Goal: Task Accomplishment & Management: Manage account settings

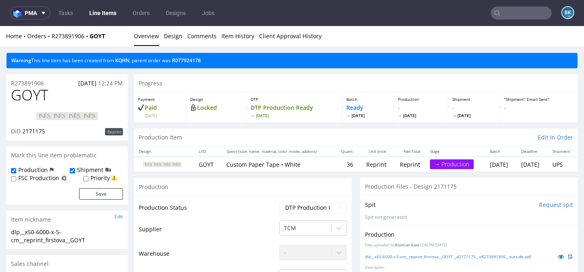
scroll to position [243, 0]
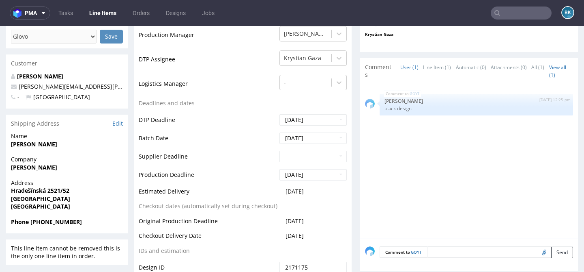
click at [526, 10] on input "text" at bounding box center [521, 12] width 61 height 13
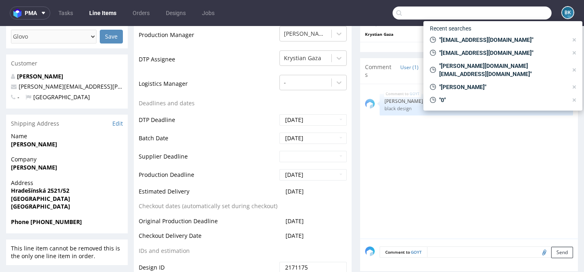
paste input "R234256904"
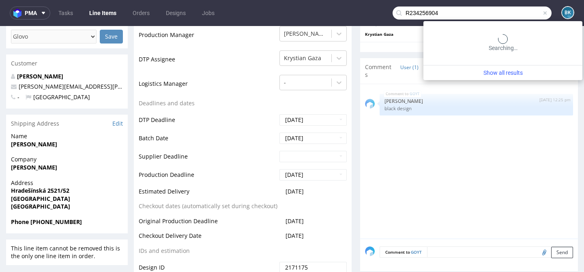
type input "R234256904"
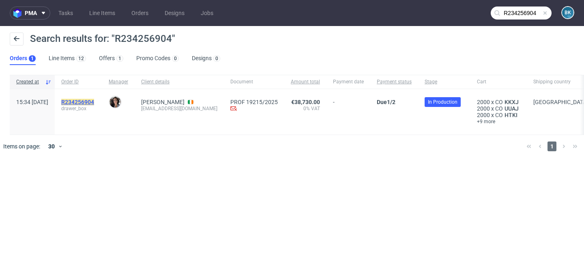
click at [94, 100] on mark "R234256904" at bounding box center [77, 102] width 33 height 6
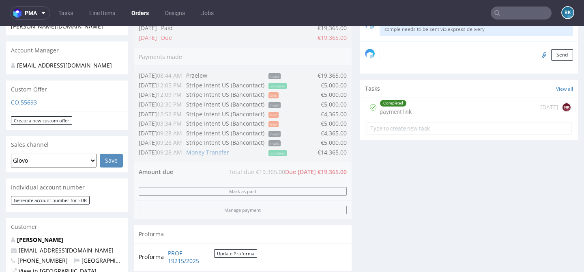
scroll to position [241, 0]
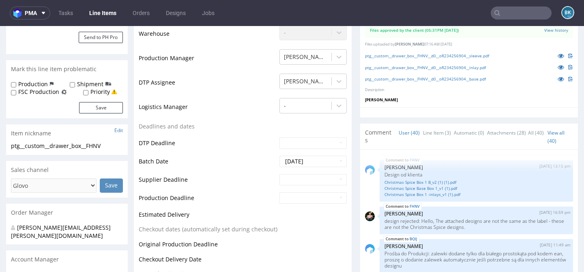
scroll to position [308, 0]
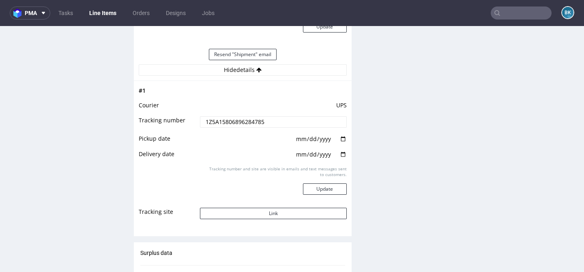
scroll to position [17, 0]
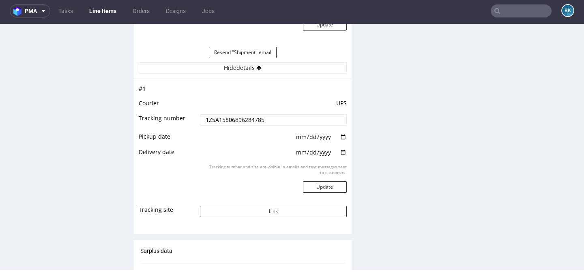
click at [513, 10] on input "text" at bounding box center [521, 10] width 61 height 13
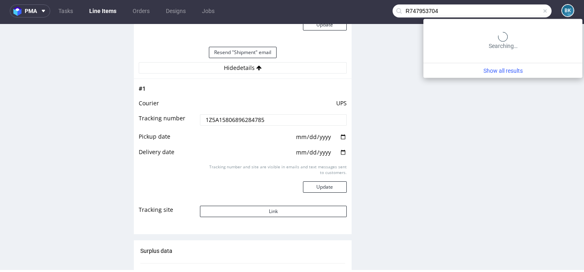
type input "R747953704"
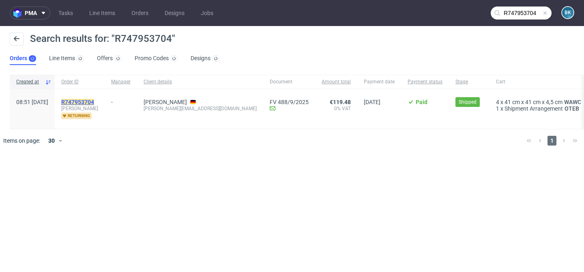
click at [94, 101] on mark "R747953704" at bounding box center [77, 102] width 33 height 6
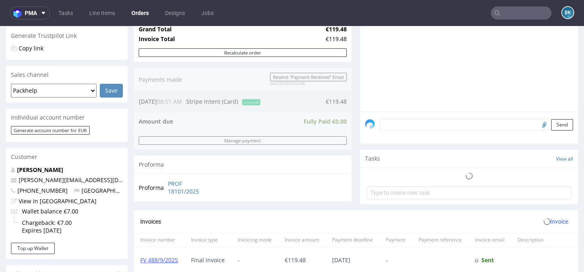
scroll to position [438, 0]
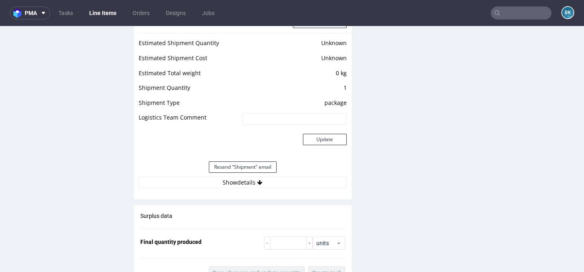
scroll to position [704, 0]
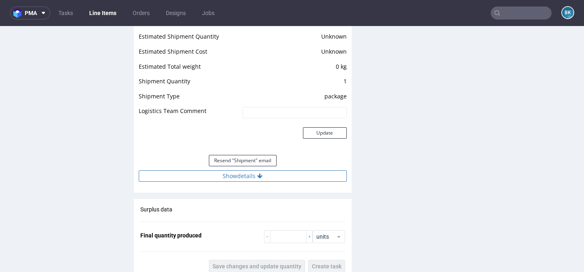
click at [242, 180] on button "Show details" at bounding box center [243, 175] width 208 height 11
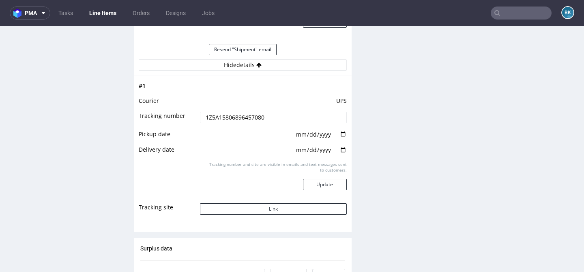
scroll to position [819, 0]
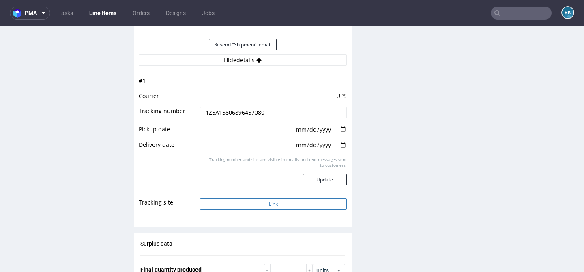
click at [269, 208] on button "Link" at bounding box center [273, 203] width 147 height 11
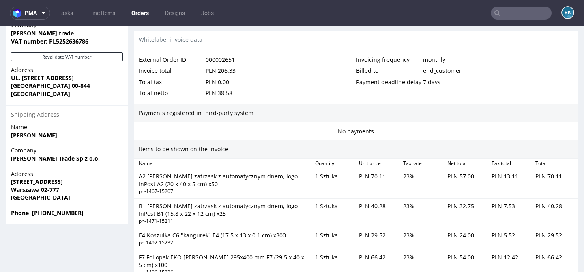
scroll to position [671, 0]
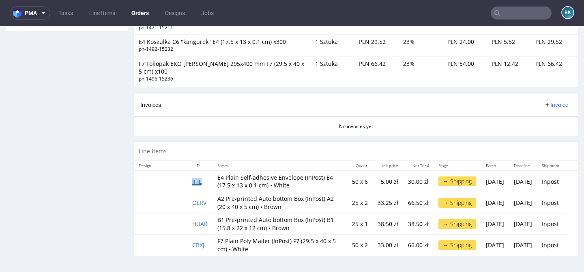
click at [195, 177] on link "IITL" at bounding box center [196, 181] width 9 height 8
click at [201, 198] on link "OLRV" at bounding box center [199, 202] width 14 height 8
click at [202, 220] on link "HUAR" at bounding box center [199, 224] width 15 height 8
click at [201, 245] on link "CBXJ" at bounding box center [198, 245] width 12 height 8
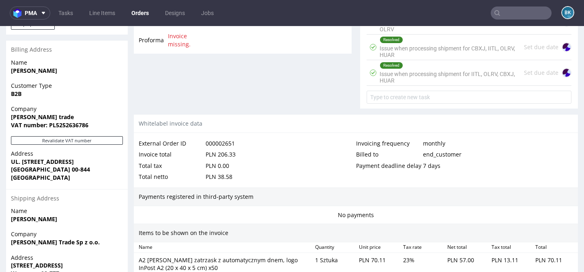
scroll to position [0, 0]
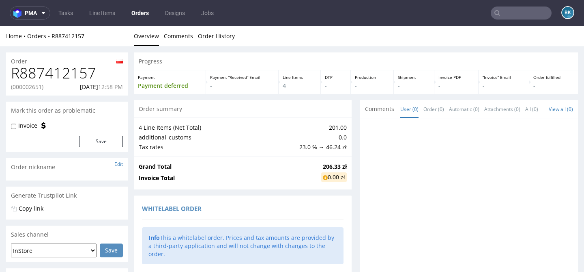
click at [63, 71] on h1 "R887412157" at bounding box center [67, 73] width 112 height 16
copy h1 "R887412157"
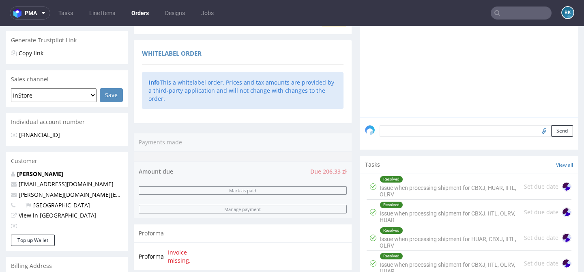
scroll to position [155, 0]
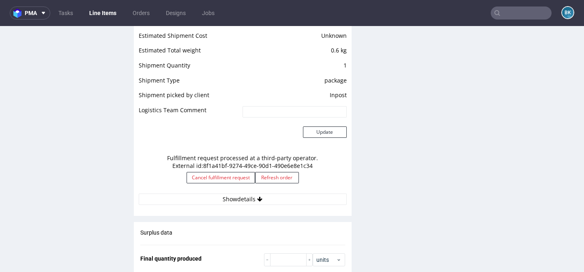
scroll to position [692, 0]
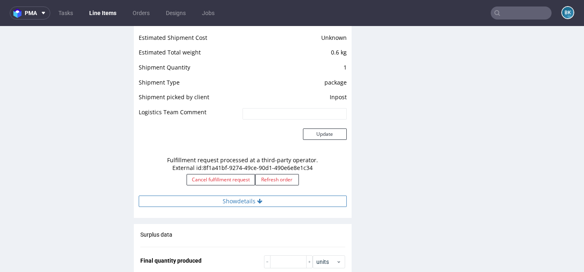
click at [235, 200] on button "Show details" at bounding box center [243, 200] width 208 height 11
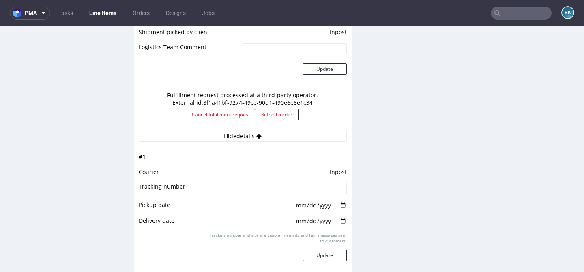
scroll to position [756, 0]
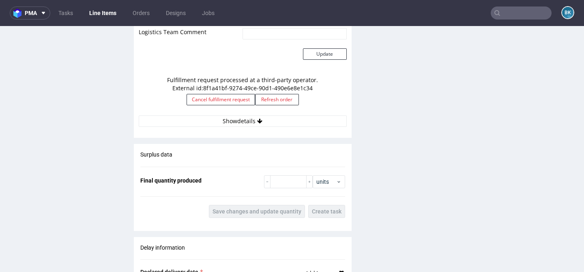
scroll to position [806, 0]
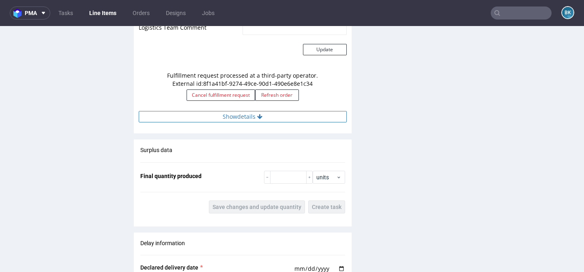
click at [248, 120] on button "Show details" at bounding box center [243, 116] width 208 height 11
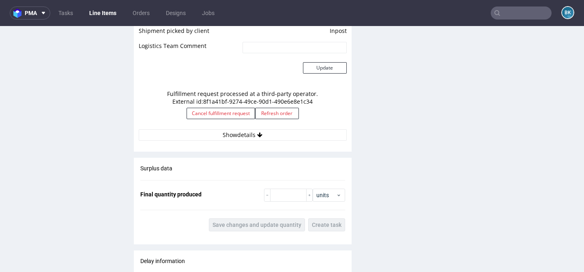
scroll to position [803, 0]
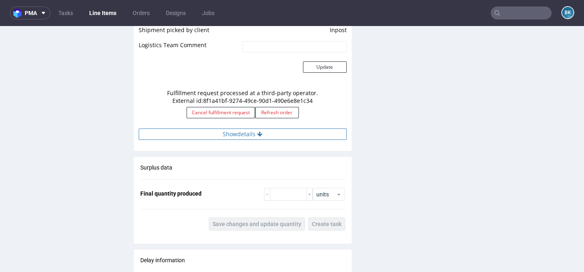
click at [249, 136] on button "Show details" at bounding box center [243, 133] width 208 height 11
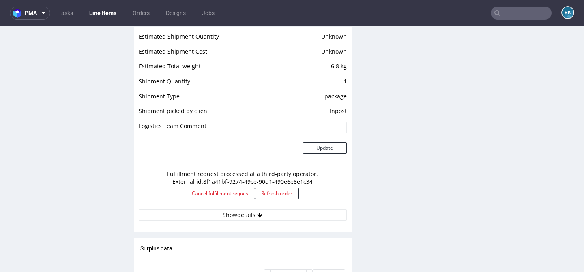
scroll to position [686, 0]
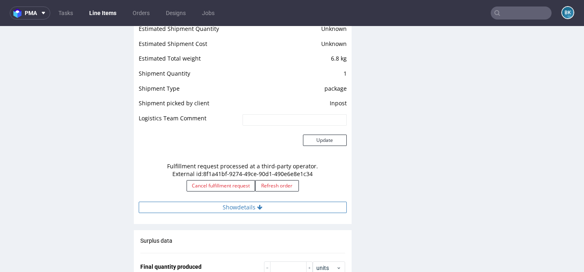
click at [237, 207] on button "Show details" at bounding box center [243, 206] width 208 height 11
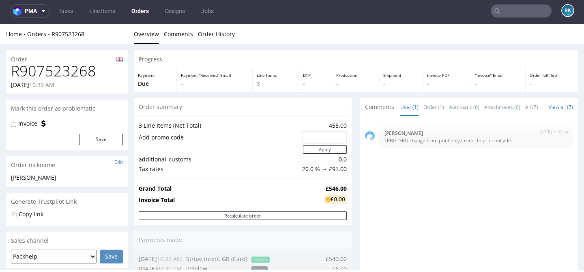
click at [70, 75] on h1 "R907523268" at bounding box center [67, 71] width 112 height 16
copy h1 "R907523268"
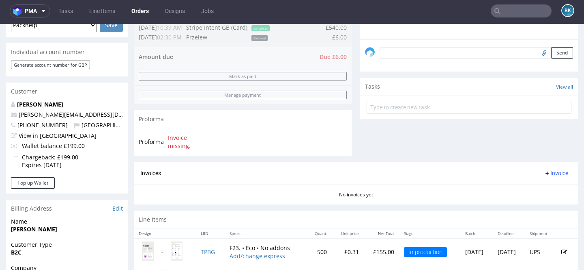
scroll to position [219, 0]
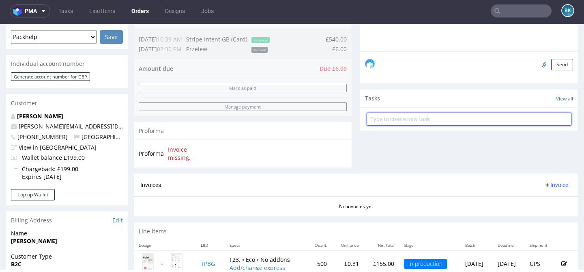
click at [395, 125] on input "text" at bounding box center [469, 118] width 205 height 13
type input "Payment Link"
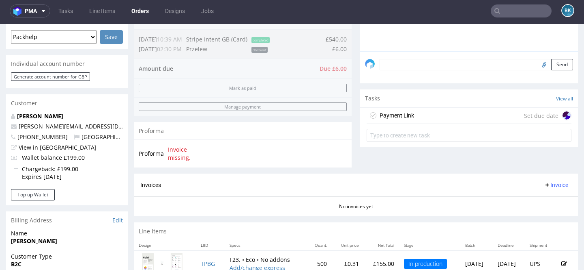
click at [410, 120] on div "Payment Link" at bounding box center [397, 115] width 34 height 10
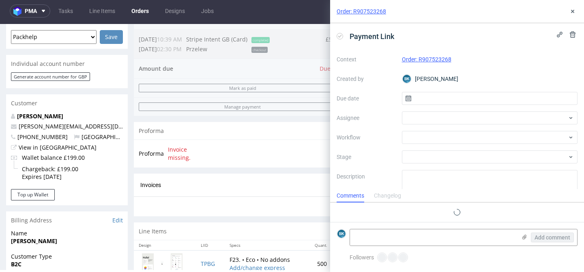
scroll to position [6, 0]
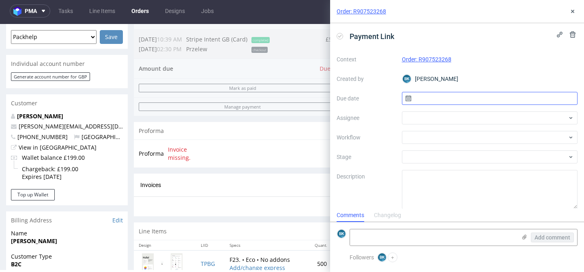
click at [435, 98] on input "text" at bounding box center [490, 98] width 176 height 13
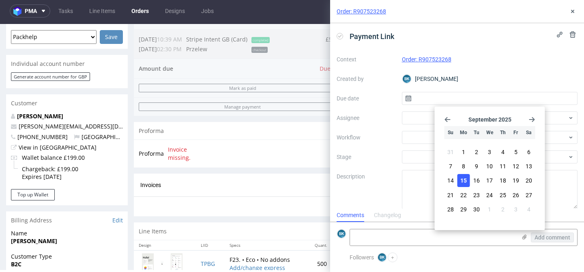
click at [468, 177] on button "15" at bounding box center [464, 180] width 13 height 13
type input "15/09/2025"
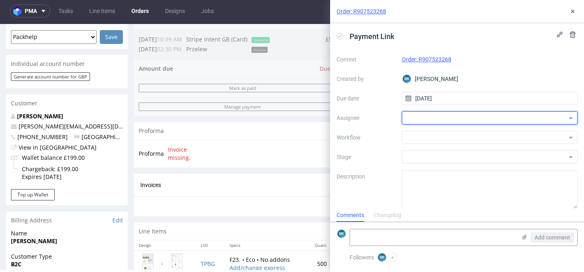
click at [440, 117] on div at bounding box center [490, 117] width 176 height 13
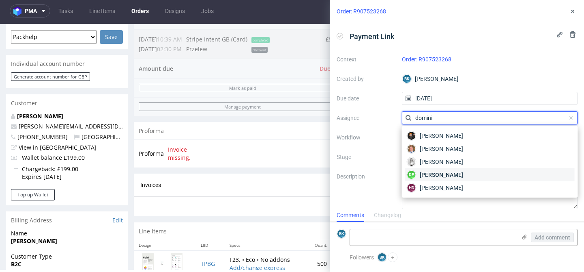
type input "domini"
click at [459, 170] on div "DP Dominika Piątek" at bounding box center [490, 174] width 170 height 13
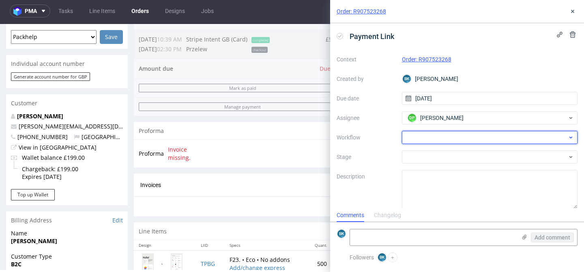
click at [420, 139] on div at bounding box center [490, 137] width 176 height 13
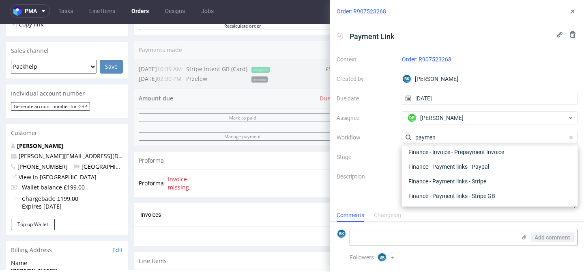
scroll to position [185, 0]
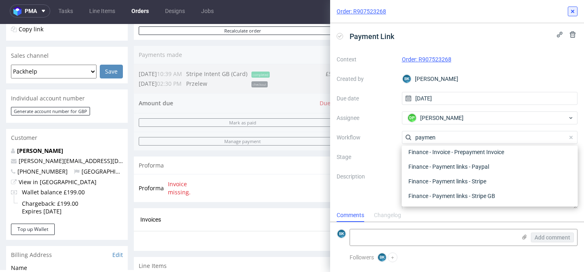
type input "paymen"
click at [575, 10] on icon at bounding box center [573, 11] width 6 height 6
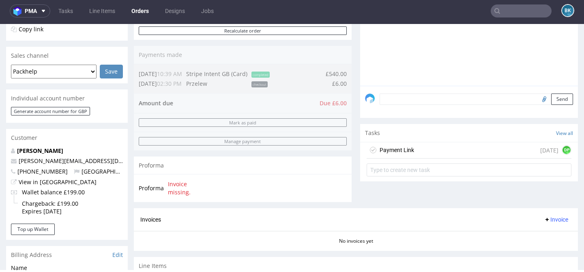
click at [411, 156] on div "Payment Link today DP" at bounding box center [469, 150] width 205 height 16
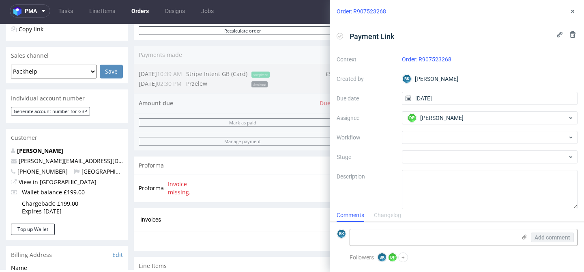
scroll to position [6, 0]
click at [448, 136] on div at bounding box center [490, 137] width 176 height 13
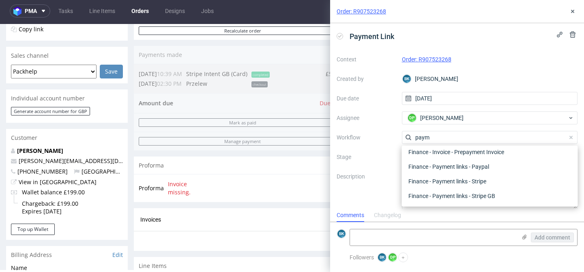
scroll to position [15, 0]
type input "paymen"
click at [494, 195] on div "Finance - Payment links - Stripe GB" at bounding box center [490, 195] width 170 height 15
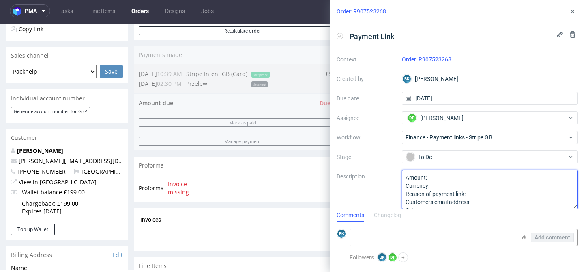
click at [440, 177] on textarea "Amount: Currency: Reason of payment link: Customers email address: Other:" at bounding box center [490, 189] width 176 height 39
click at [443, 185] on textarea "Amount: Currency: Reason of payment link: Customers email address: Other:" at bounding box center [490, 189] width 176 height 39
click at [482, 195] on textarea "Amount: 6 Currency: Reason of payment link: Customers email address: Other:" at bounding box center [490, 189] width 176 height 39
paste textarea "the client ordered these boxes as SKU with print inside only, however this is a…"
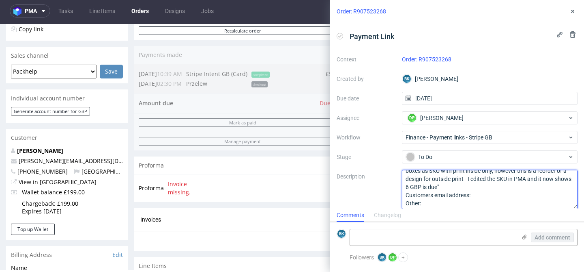
scroll to position [33, 0]
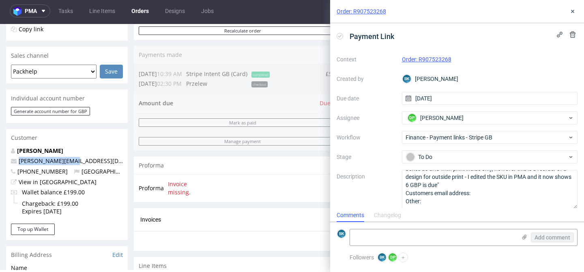
drag, startPoint x: 81, startPoint y: 160, endPoint x: 17, endPoint y: 160, distance: 63.7
click at [17, 160] on p "fiona@soapfolk.com" at bounding box center [67, 161] width 112 height 8
copy link "fiona@soapfolk.com"
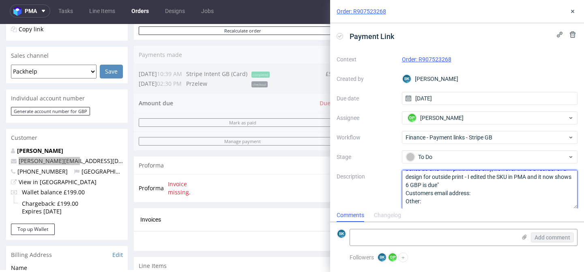
click at [493, 195] on textarea "Amount: 6 Currency: pounds Reason of payment link: a change in SKU "the client …" at bounding box center [490, 189] width 176 height 39
paste textarea "fiona@soapfolk.com"
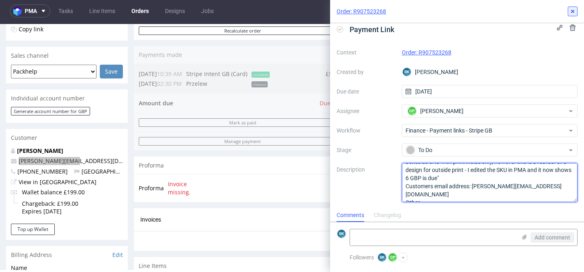
type textarea "Amount: 6 Currency: pounds Reason of payment link: a change in SKU "the client …"
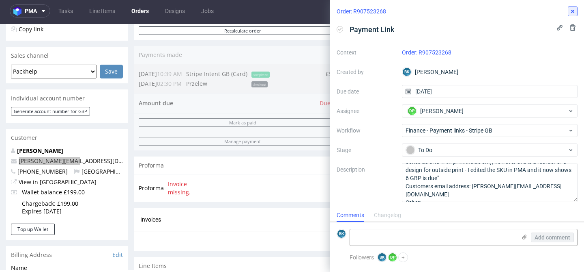
click at [574, 11] on icon at bounding box center [573, 11] width 6 height 6
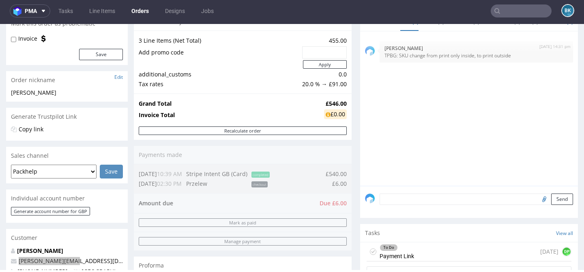
scroll to position [86, 0]
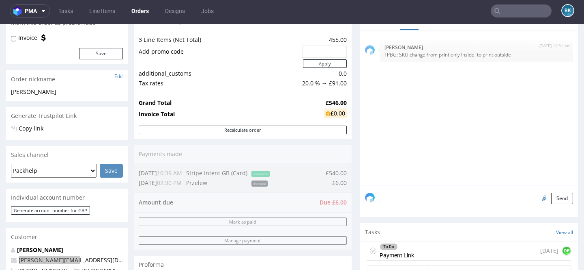
click at [520, 13] on input "text" at bounding box center [521, 10] width 61 height 13
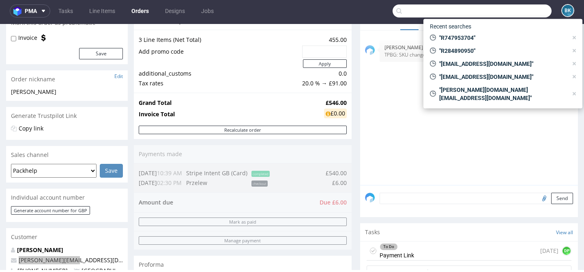
paste input "R794342615"
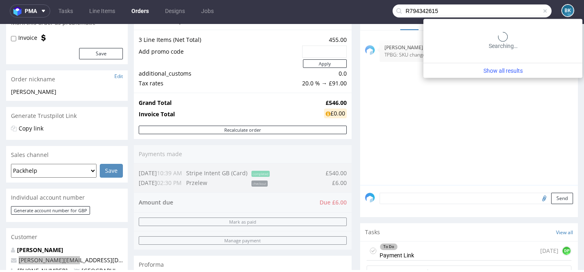
type input "R794342615"
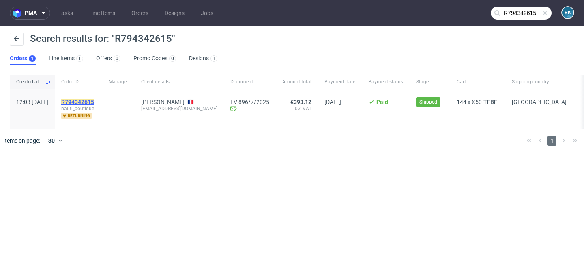
click at [94, 99] on mark "R794342615" at bounding box center [77, 102] width 33 height 6
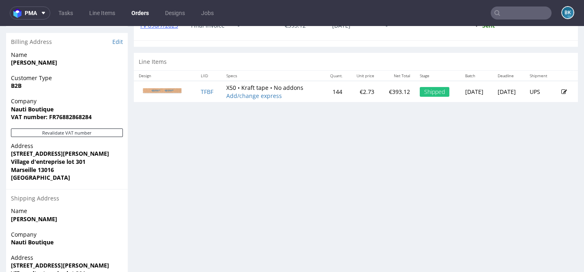
scroll to position [399, 0]
click at [196, 91] on td "TFBF" at bounding box center [209, 92] width 26 height 21
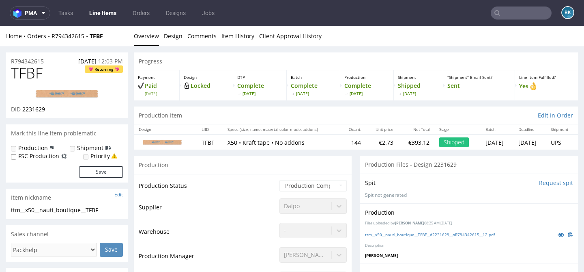
click at [515, 12] on input "text" at bounding box center [521, 12] width 61 height 13
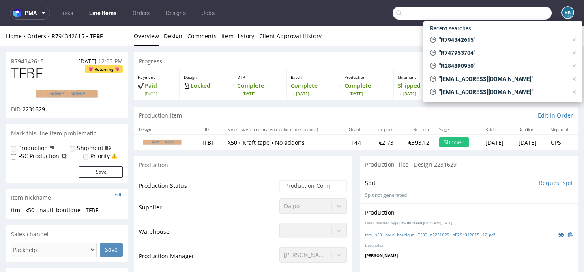
paste input "R794342615"
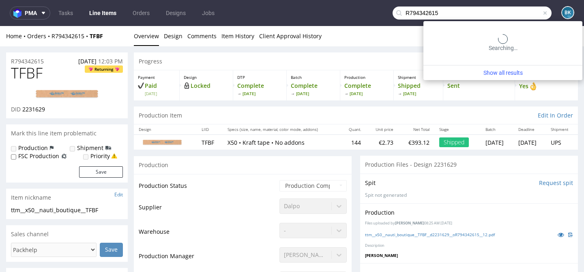
type input "R794342615"
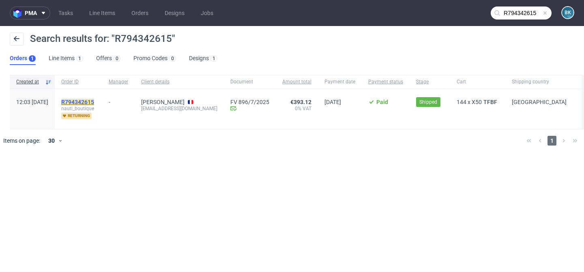
click at [94, 100] on mark "R794342615" at bounding box center [77, 102] width 33 height 6
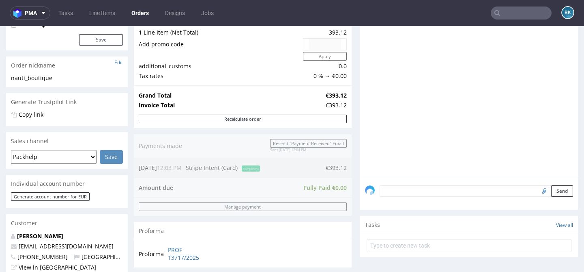
scroll to position [105, 0]
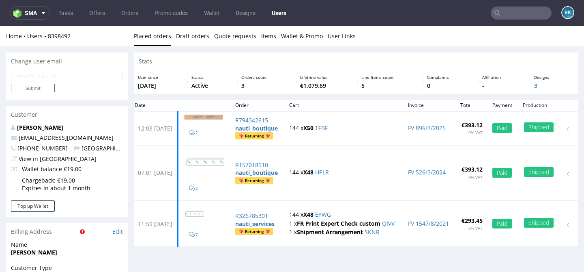
click at [92, 73] on input "email" at bounding box center [67, 75] width 112 height 11
paste input "commande@nautiservices.com"
click at [17, 76] on input "commande@nautiservices.com" at bounding box center [67, 75] width 112 height 11
type input "commande@nautiservices.com"
click at [37, 15] on span at bounding box center [42, 13] width 10 height 6
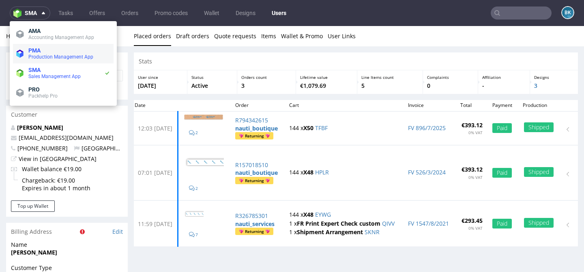
click at [41, 54] on span "Production Management App" at bounding box center [69, 57] width 82 height 6
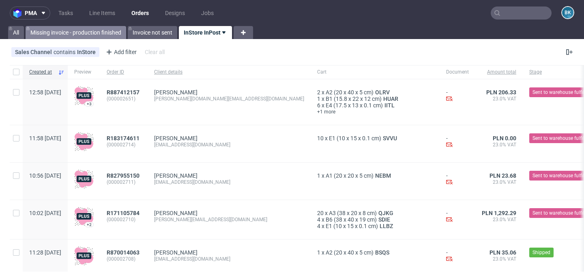
click at [52, 36] on link "Missing invoice - production finished" at bounding box center [76, 32] width 101 height 13
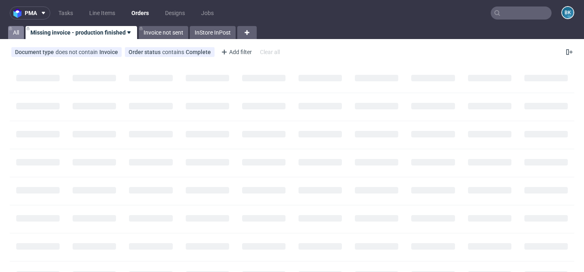
click at [14, 31] on link "All" at bounding box center [16, 32] width 16 height 13
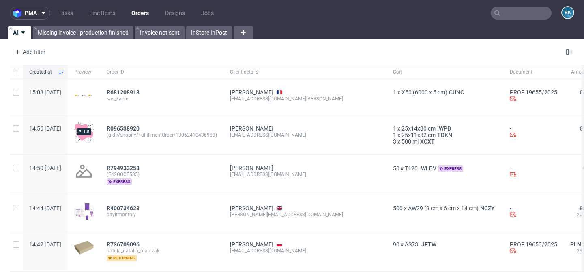
click at [518, 16] on input "text" at bounding box center [521, 12] width 61 height 13
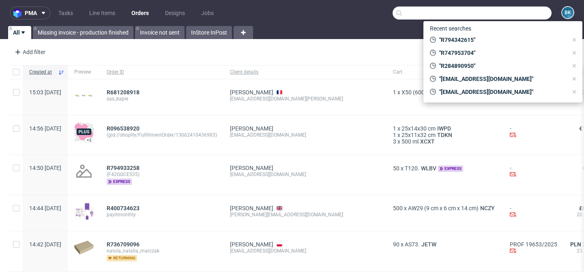
paste input "R794342615"
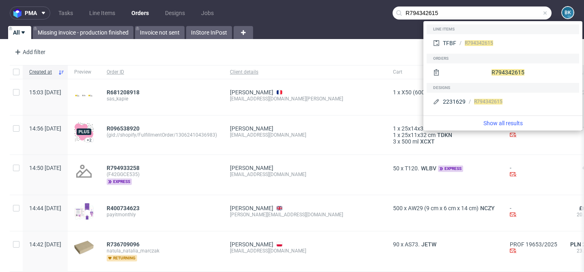
type input "R794342615"
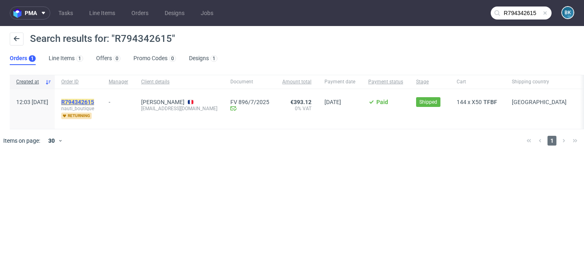
click at [94, 99] on mark "R794342615" at bounding box center [77, 102] width 33 height 6
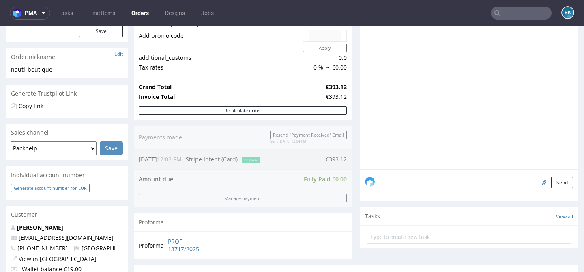
scroll to position [113, 0]
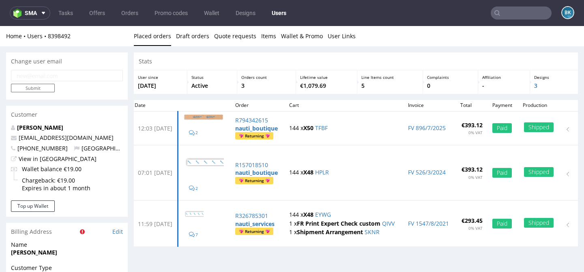
click at [65, 77] on input "email" at bounding box center [67, 75] width 112 height 11
paste input "R794342615"
type input "R"
paste input "commande@nautiservices.com"
type input "commande@nautiservices.com"
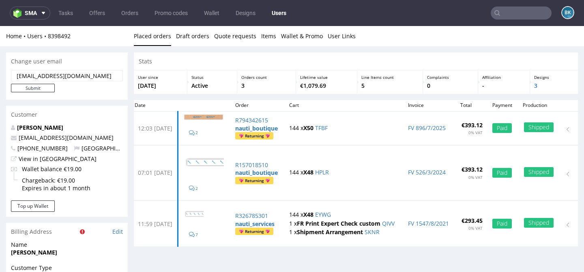
click at [18, 76] on input "commande@nautiservices.com" at bounding box center [67, 75] width 112 height 11
click at [40, 85] on input "Submit" at bounding box center [33, 88] width 44 height 9
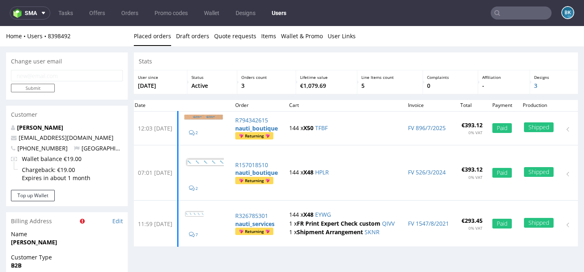
click at [504, 9] on input "text" at bounding box center [521, 12] width 61 height 13
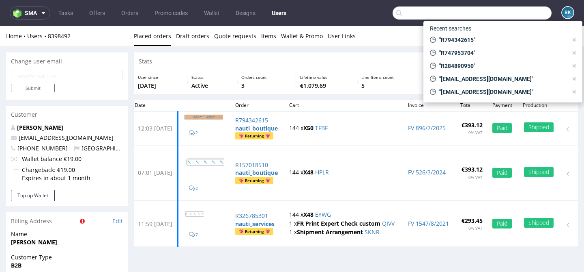
paste input "R077924178"
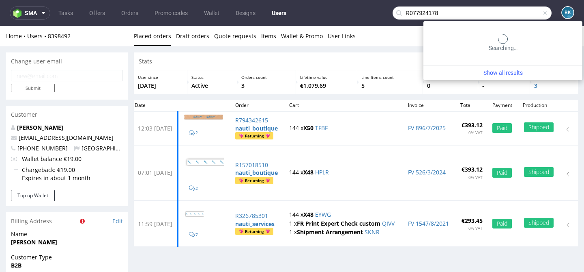
type input "R077924178"
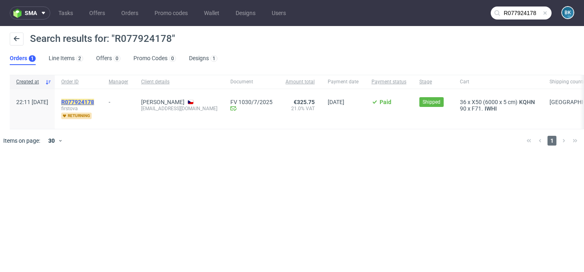
click at [93, 100] on mark "R077924178" at bounding box center [77, 102] width 33 height 6
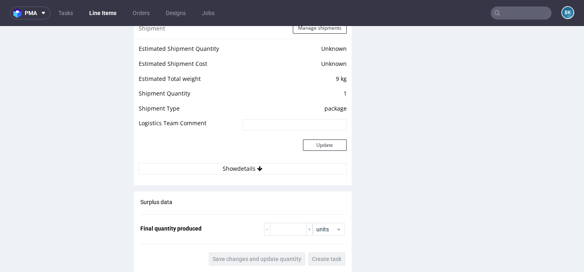
scroll to position [939, 0]
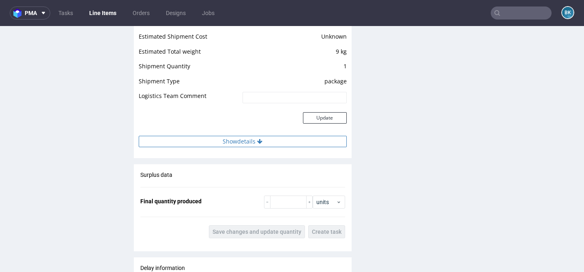
click at [239, 139] on button "Show details" at bounding box center [243, 141] width 208 height 11
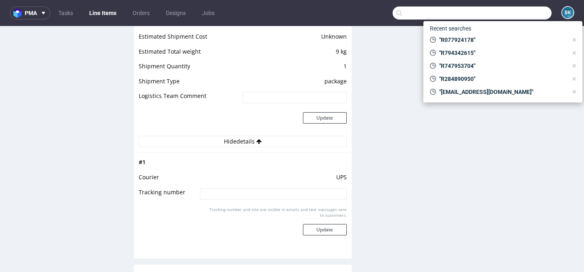
click at [523, 14] on input "text" at bounding box center [472, 12] width 159 height 13
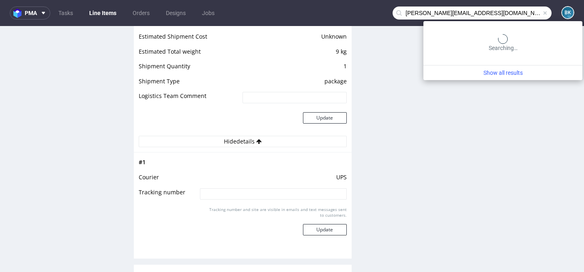
type input "m.przybylska@apollocomponents.eu"
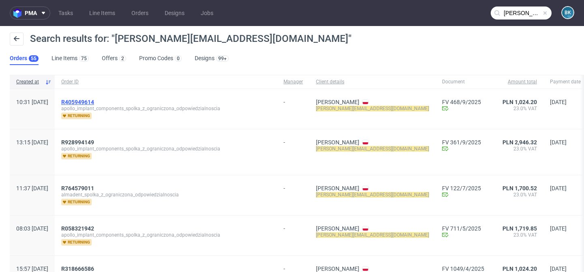
click at [94, 100] on span "R405949614" at bounding box center [77, 102] width 33 height 6
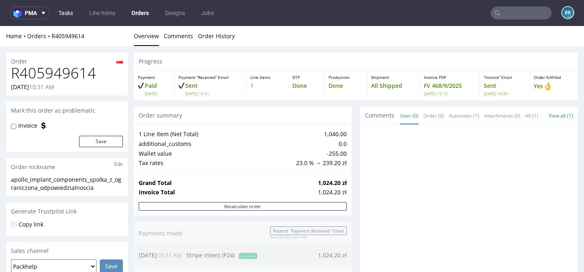
click at [67, 9] on link "Tasks" at bounding box center [66, 12] width 24 height 13
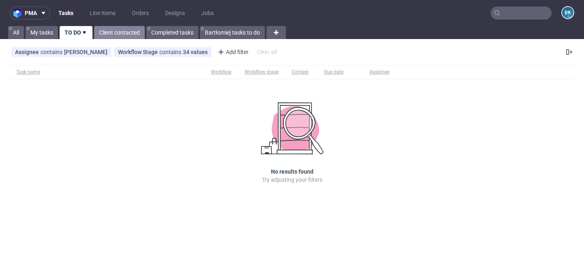
click at [122, 32] on link "Client contacted" at bounding box center [119, 32] width 51 height 13
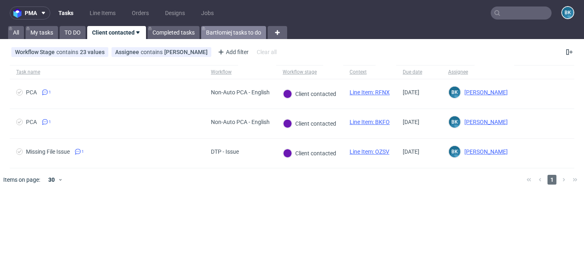
click at [219, 32] on link "Bartłomiej tasks to do" at bounding box center [233, 32] width 65 height 13
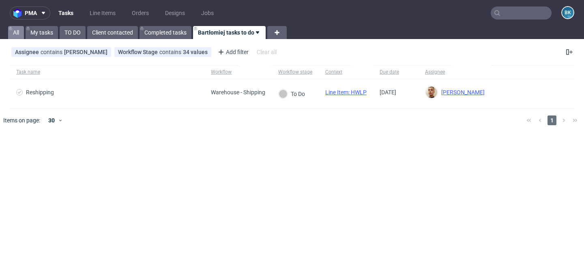
click at [15, 33] on link "All" at bounding box center [16, 32] width 16 height 13
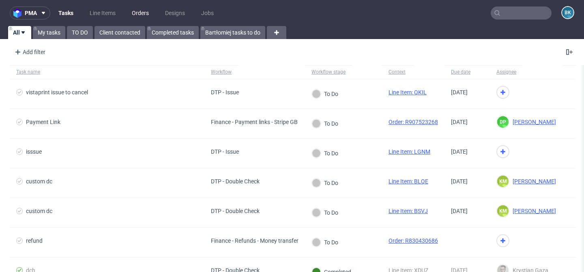
click at [139, 13] on link "Orders" at bounding box center [140, 12] width 27 height 13
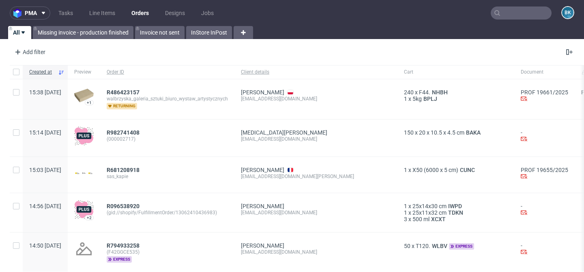
click at [507, 15] on input "text" at bounding box center [521, 12] width 61 height 13
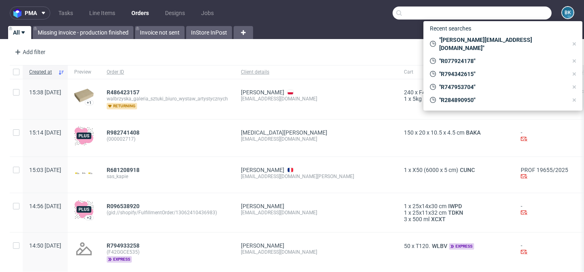
paste input "bart.zegers@vitadvice.nl"
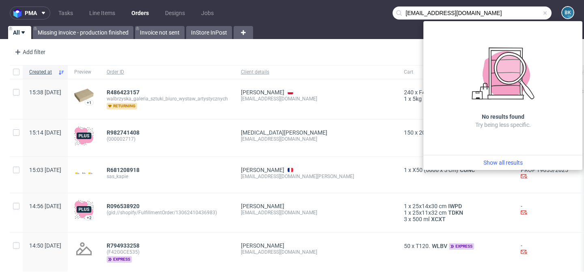
type input "bart.zegers@vitadvice.nl"
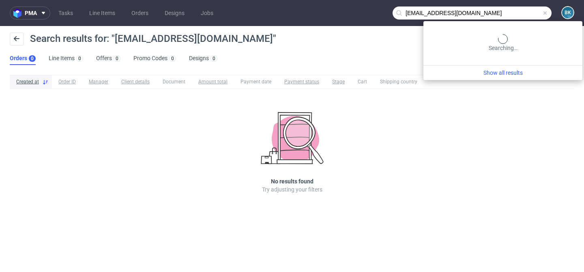
click at [540, 12] on input "bart.zegers@vitadvice.nl" at bounding box center [472, 12] width 159 height 13
click at [546, 13] on span at bounding box center [545, 13] width 6 height 6
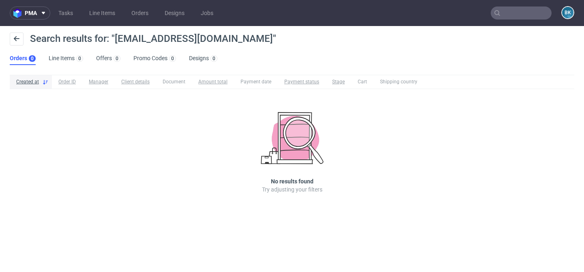
click at [531, 12] on input "text" at bounding box center [521, 12] width 61 height 13
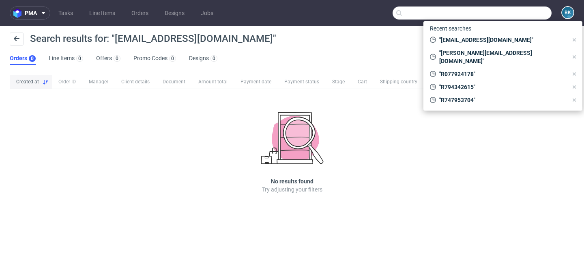
paste input "demandukcontact@gmail.com"
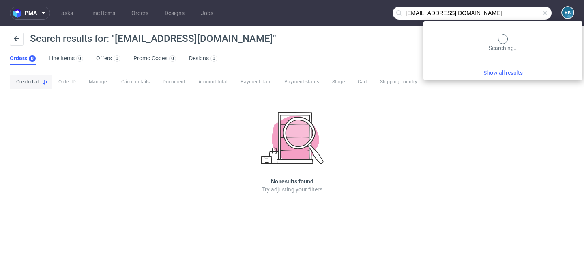
type input "demandukcontact@gmail.com"
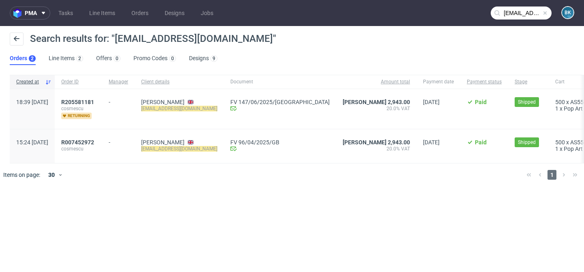
click at [102, 96] on div "R205581181 cosmescu returning" at bounding box center [78, 109] width 47 height 40
click at [94, 101] on span "R205581181" at bounding box center [77, 102] width 33 height 6
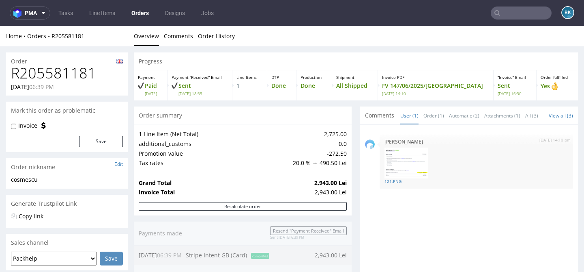
type input "demandukcontact@gmail.com"
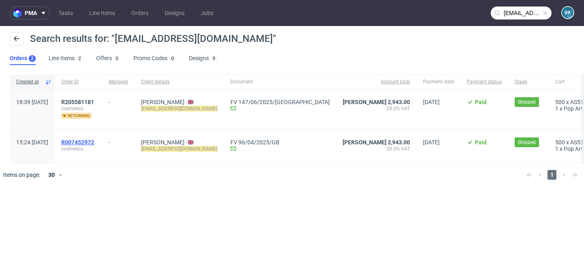
click at [94, 142] on span "R007452972" at bounding box center [77, 142] width 33 height 6
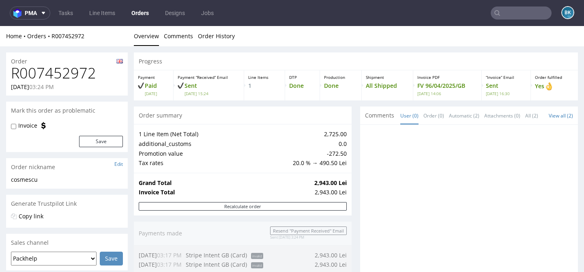
type input "demandukcontact@gmail.com"
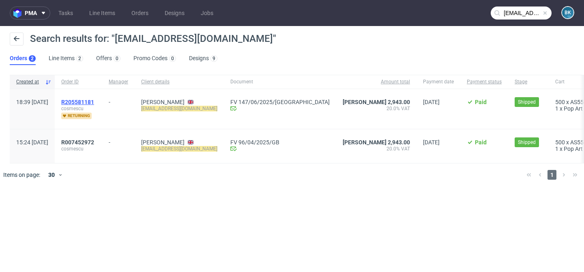
click at [94, 101] on span "R205581181" at bounding box center [77, 102] width 33 height 6
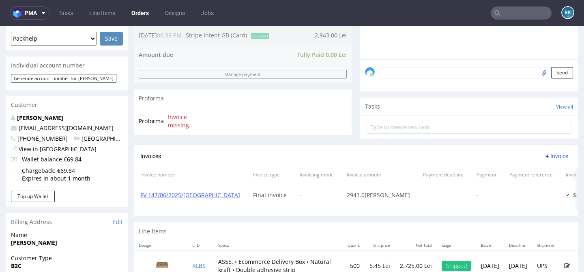
scroll to position [222, 0]
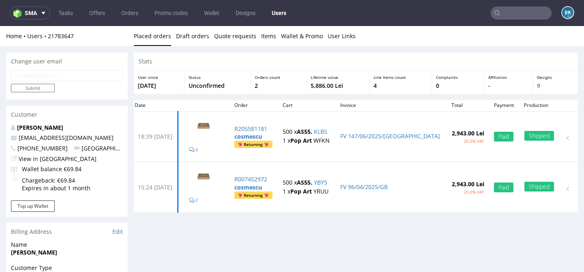
click at [520, 15] on input "text" at bounding box center [521, 12] width 61 height 13
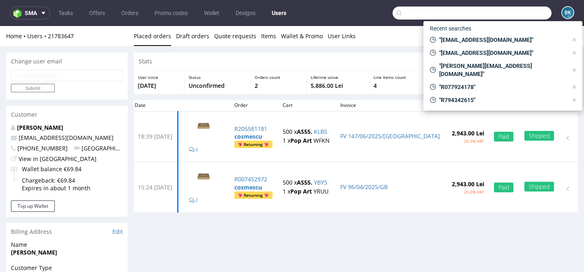
paste input "liam.itochucorporation@gmail.com"
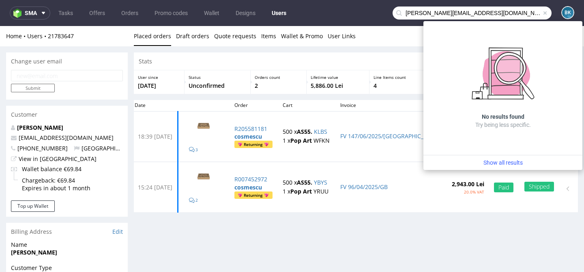
click at [493, 12] on input "liam.itochucorporation@gmail.com" at bounding box center [472, 12] width 159 height 13
drag, startPoint x: 455, startPoint y: 13, endPoint x: 492, endPoint y: 11, distance: 37.0
click at [493, 11] on input "liam.itochucorporation@gmail.com" at bounding box center [472, 12] width 159 height 13
type input "liam.itochucorporation"
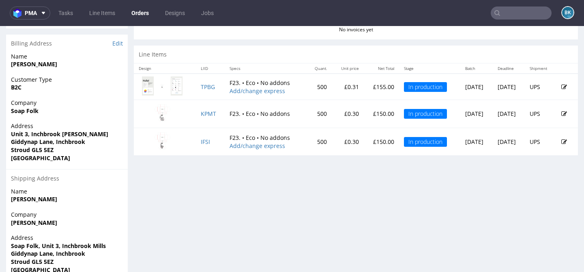
scroll to position [397, 0]
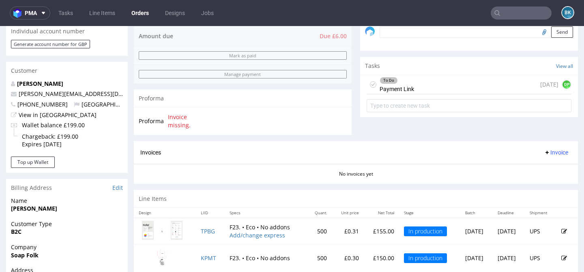
scroll to position [258, 0]
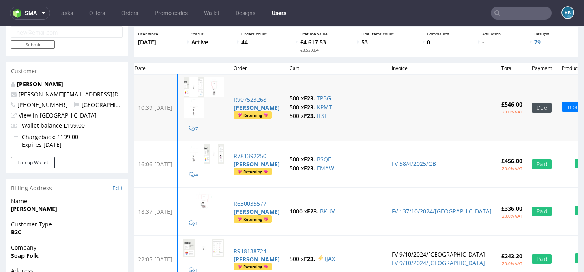
scroll to position [52, 0]
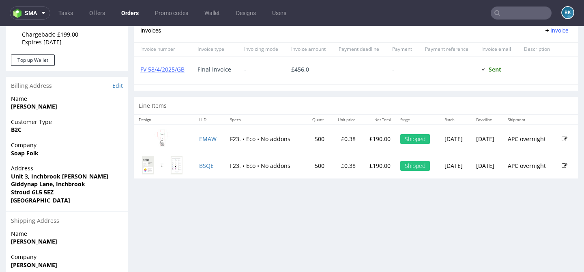
scroll to position [432, 0]
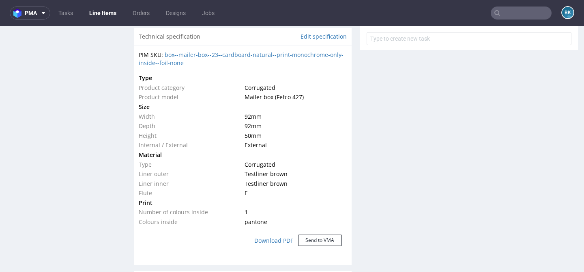
scroll to position [563, 0]
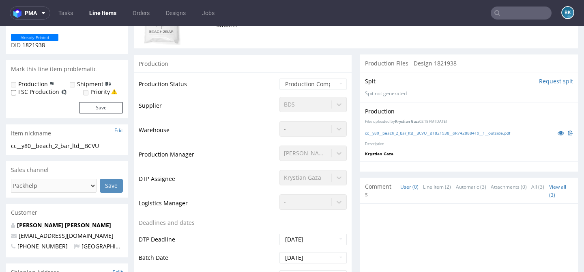
scroll to position [208, 0]
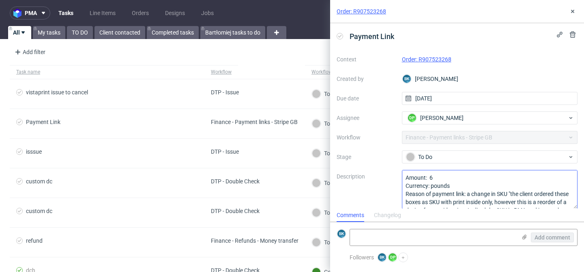
scroll to position [33, 0]
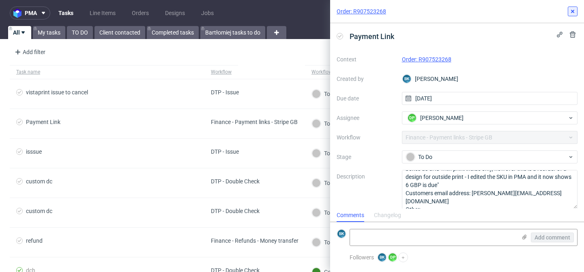
click at [574, 11] on icon at bounding box center [573, 11] width 6 height 6
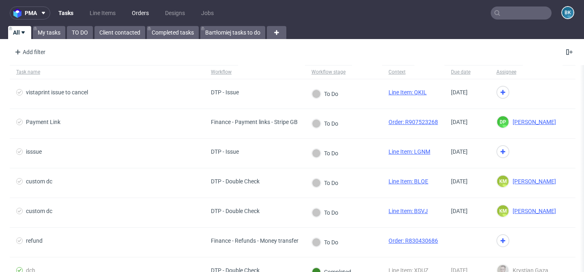
click at [136, 12] on link "Orders" at bounding box center [140, 12] width 27 height 13
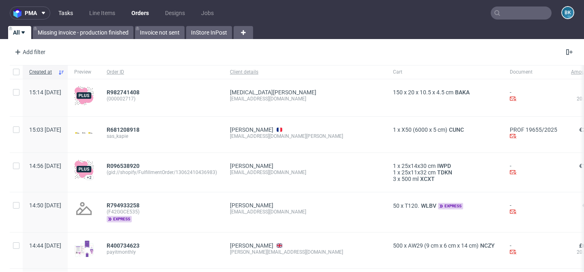
click at [56, 12] on link "Tasks" at bounding box center [66, 12] width 24 height 13
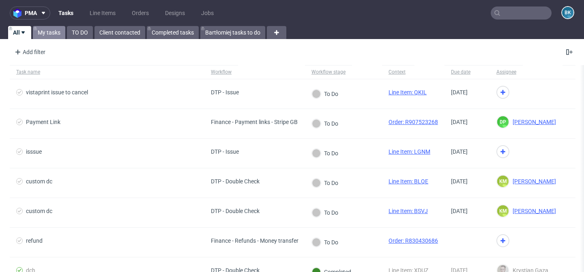
click at [50, 33] on link "My tasks" at bounding box center [49, 32] width 32 height 13
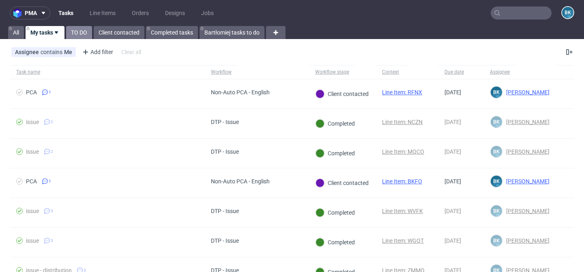
click at [82, 33] on link "TO DO" at bounding box center [79, 32] width 26 height 13
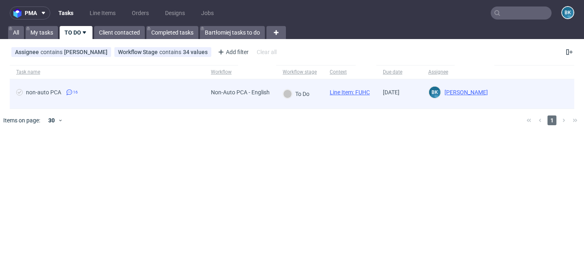
click at [144, 96] on span "non-auto PCA 16" at bounding box center [107, 94] width 182 height 10
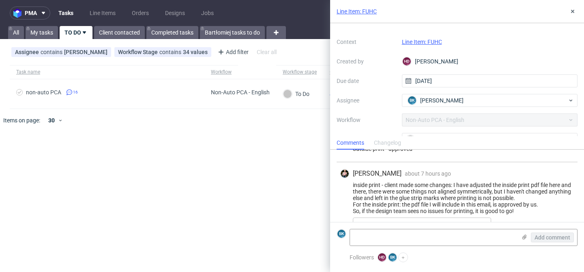
scroll to position [951, 0]
click at [361, 11] on link "Line Item: FUHC" at bounding box center [357, 11] width 40 height 8
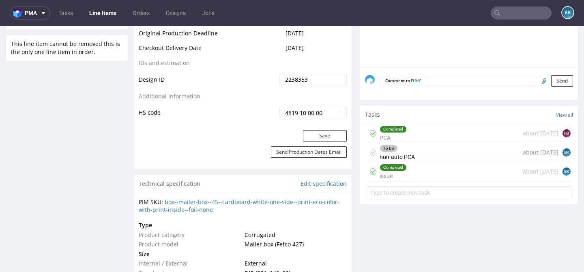
scroll to position [479, 0]
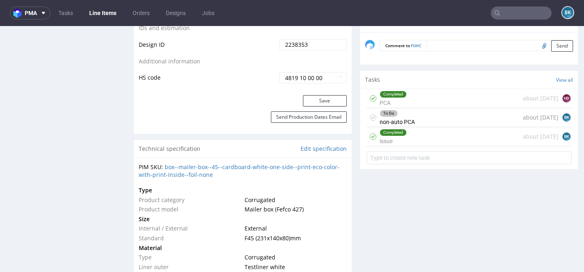
click at [416, 117] on div "To Do non-auto PCA about [DATE] BK" at bounding box center [469, 117] width 205 height 19
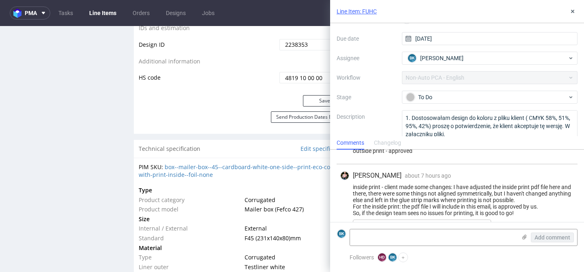
scroll to position [62, 0]
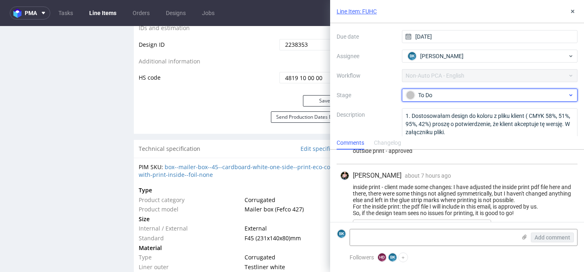
click at [431, 97] on div "To Do" at bounding box center [487, 95] width 162 height 9
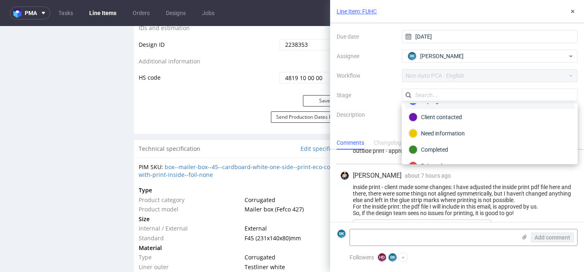
scroll to position [43, 0]
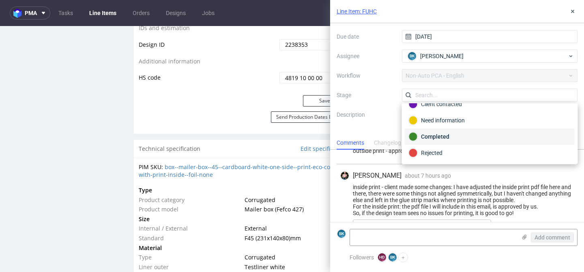
click at [444, 136] on div "Completed" at bounding box center [490, 136] width 162 height 9
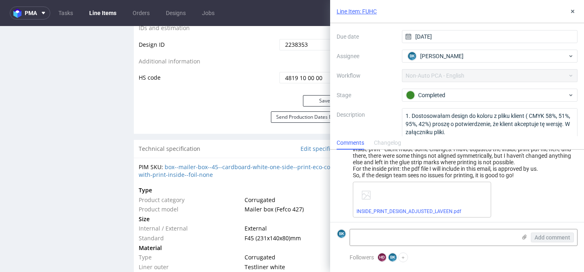
scroll to position [989, 0]
click at [574, 7] on button at bounding box center [573, 11] width 10 height 10
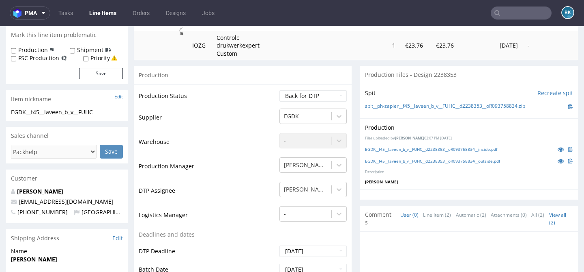
scroll to position [126, 0]
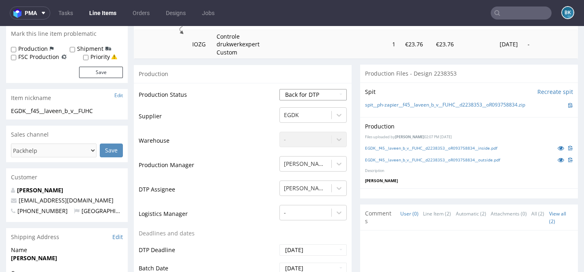
click at [298, 92] on select "Waiting for Artwork Waiting for Diecut Waiting for Mockup Waiting for DTP Waiti…" at bounding box center [313, 94] width 67 height 11
click at [280, 89] on select "Waiting for Artwork Waiting for Diecut Waiting for Mockup Waiting for DTP Waiti…" at bounding box center [313, 94] width 67 height 11
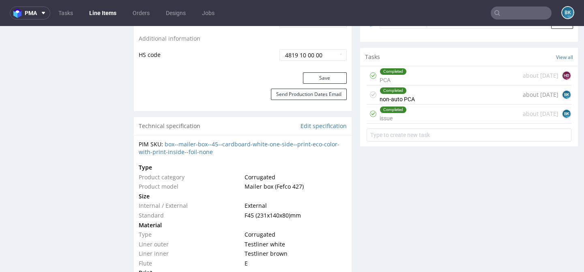
scroll to position [502, 0]
click at [323, 79] on button "Save" at bounding box center [325, 77] width 44 height 11
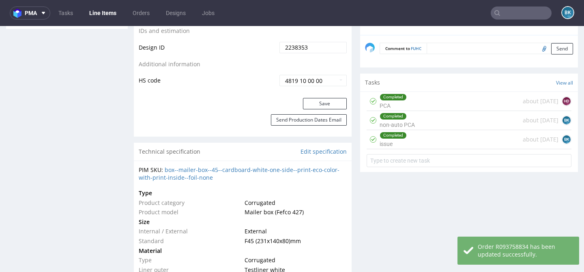
scroll to position [479, 0]
